Goal: Navigation & Orientation: Go to known website

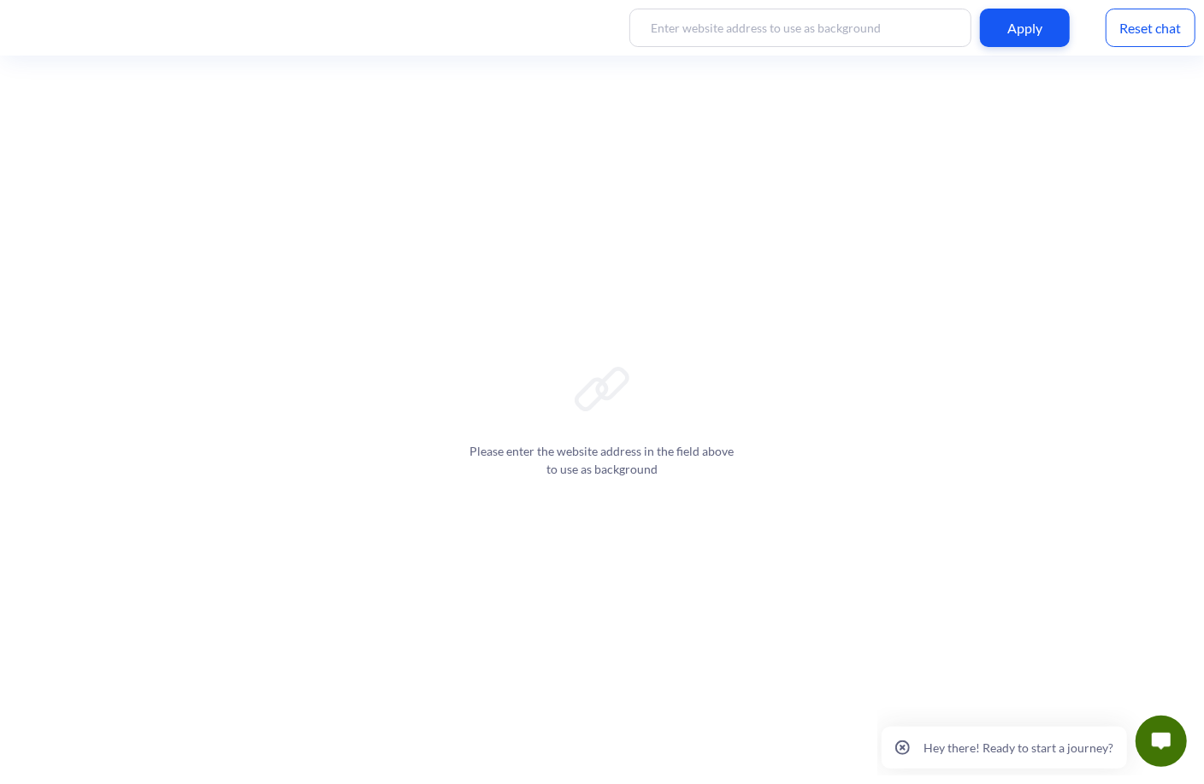
click at [832, 36] on input at bounding box center [800, 28] width 342 height 38
click at [1096, 736] on button "Hey there! Ready to start a journey?" at bounding box center [1003, 747] width 245 height 42
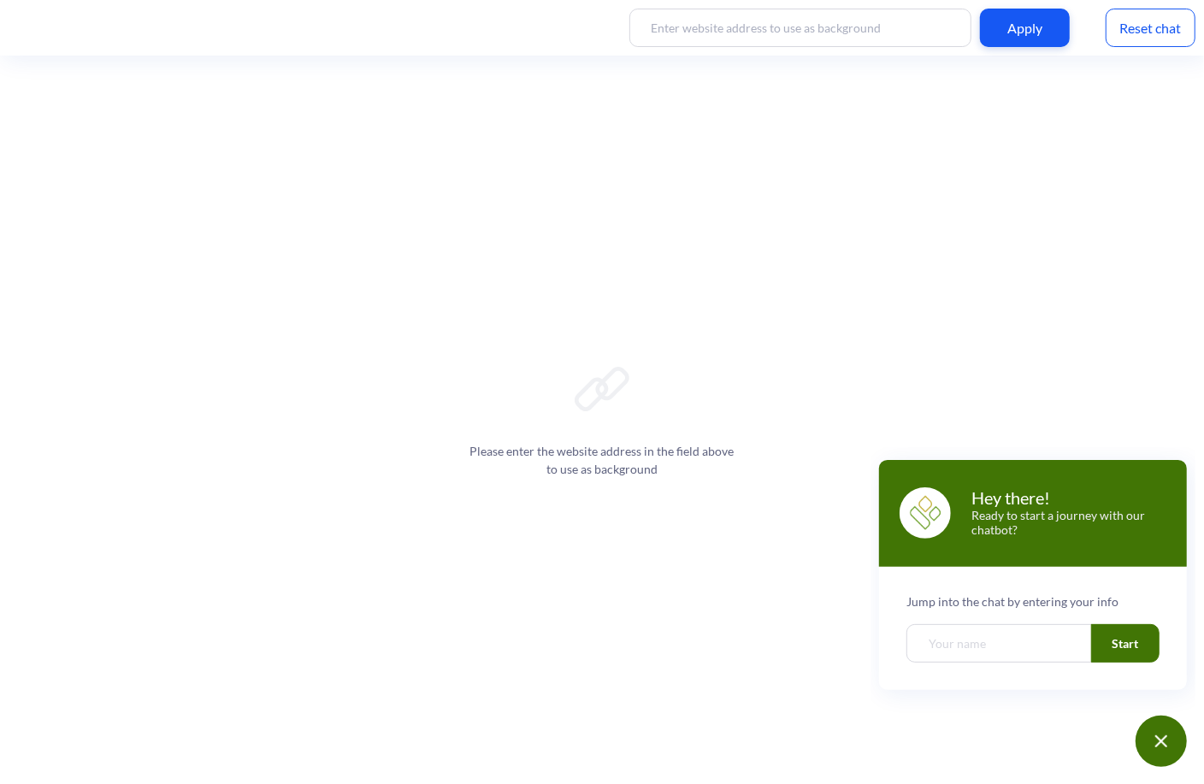
click at [1039, 647] on input "Welcome chatbot screen" at bounding box center [999, 642] width 186 height 38
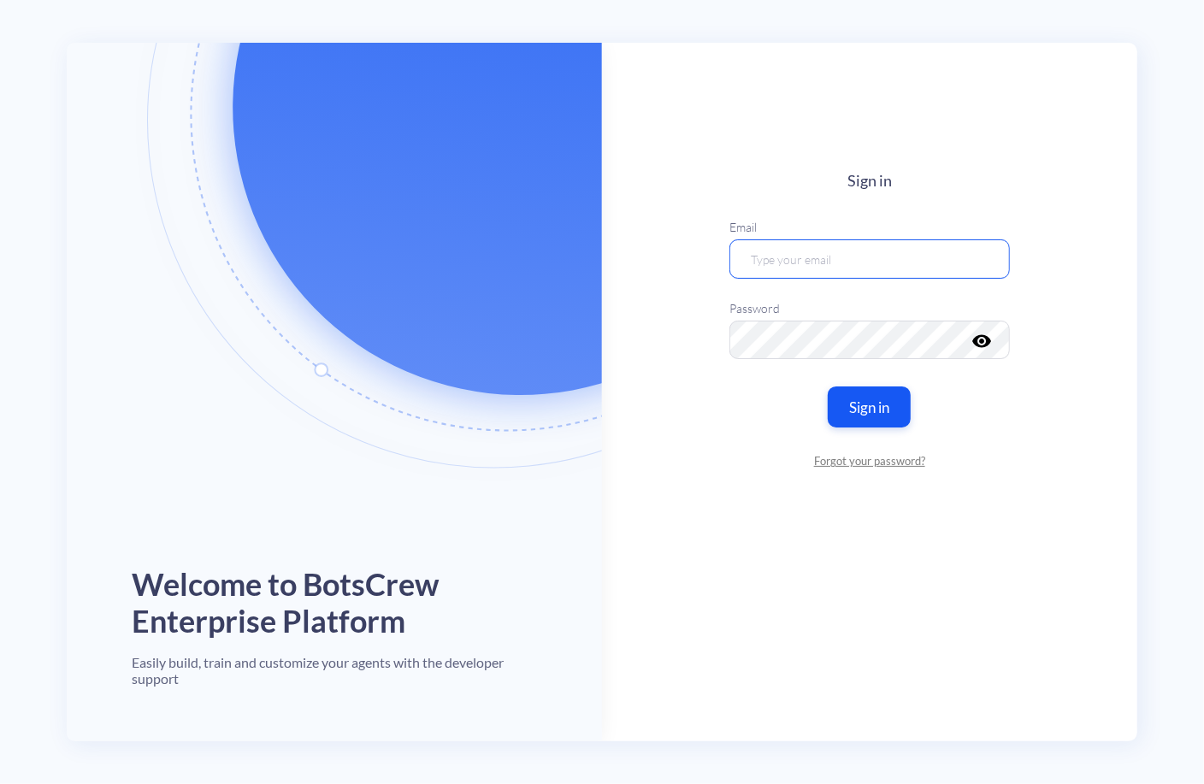
click at [789, 261] on input "email" at bounding box center [870, 258] width 281 height 39
